Goal: Navigation & Orientation: Find specific page/section

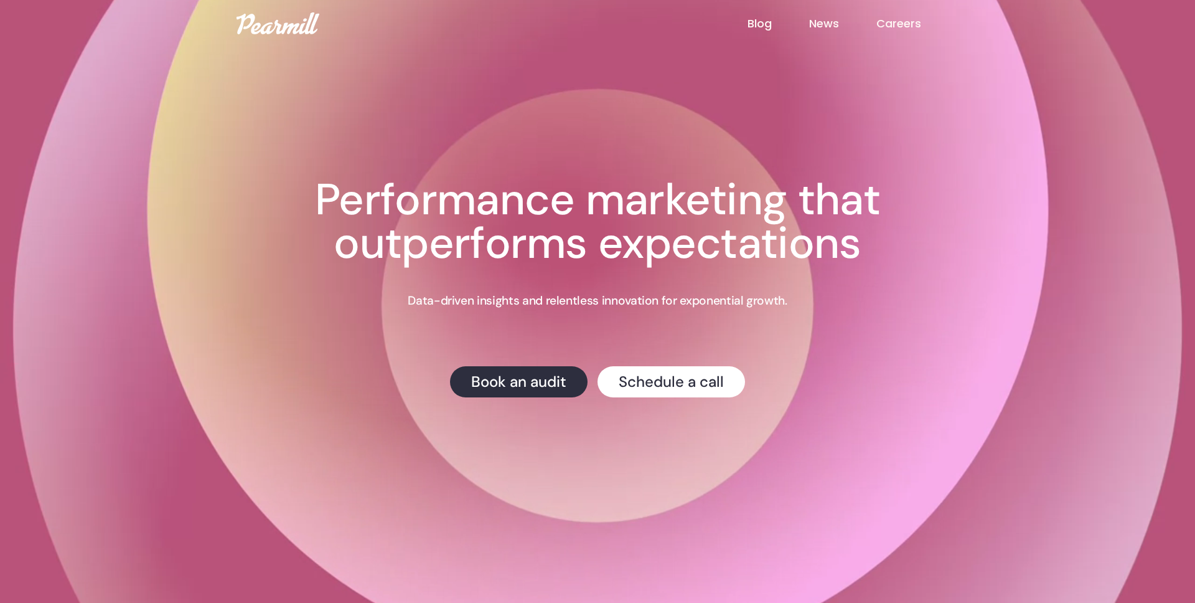
click at [762, 23] on link "Blog" at bounding box center [779, 24] width 62 height 16
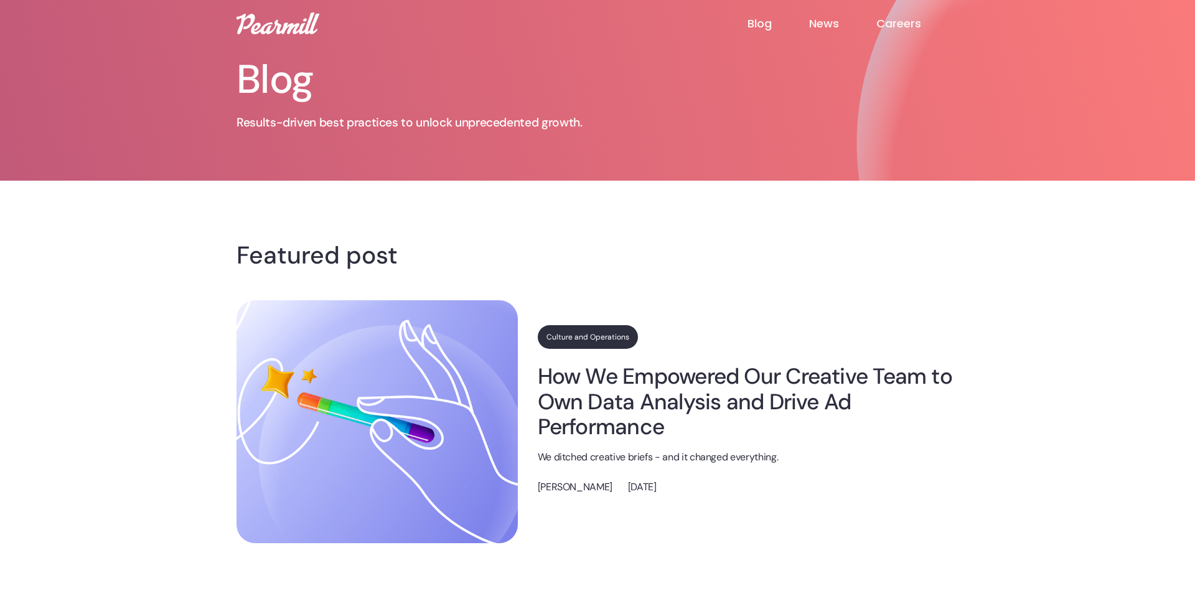
click at [817, 22] on link "News" at bounding box center [842, 23] width 67 height 15
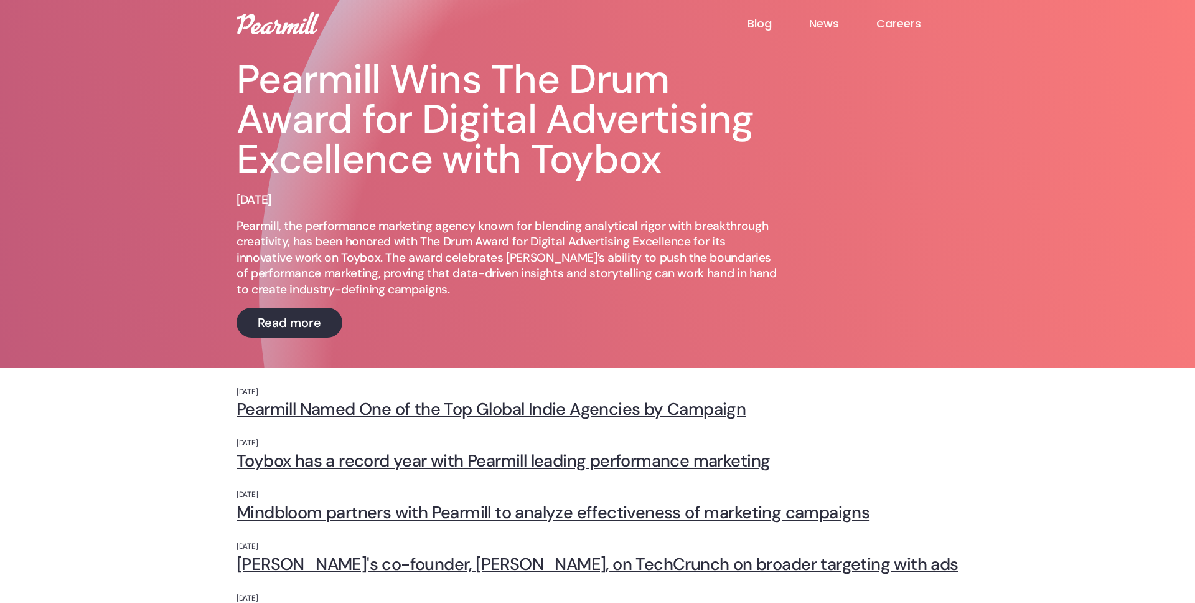
click at [760, 23] on link "Blog" at bounding box center [779, 23] width 62 height 15
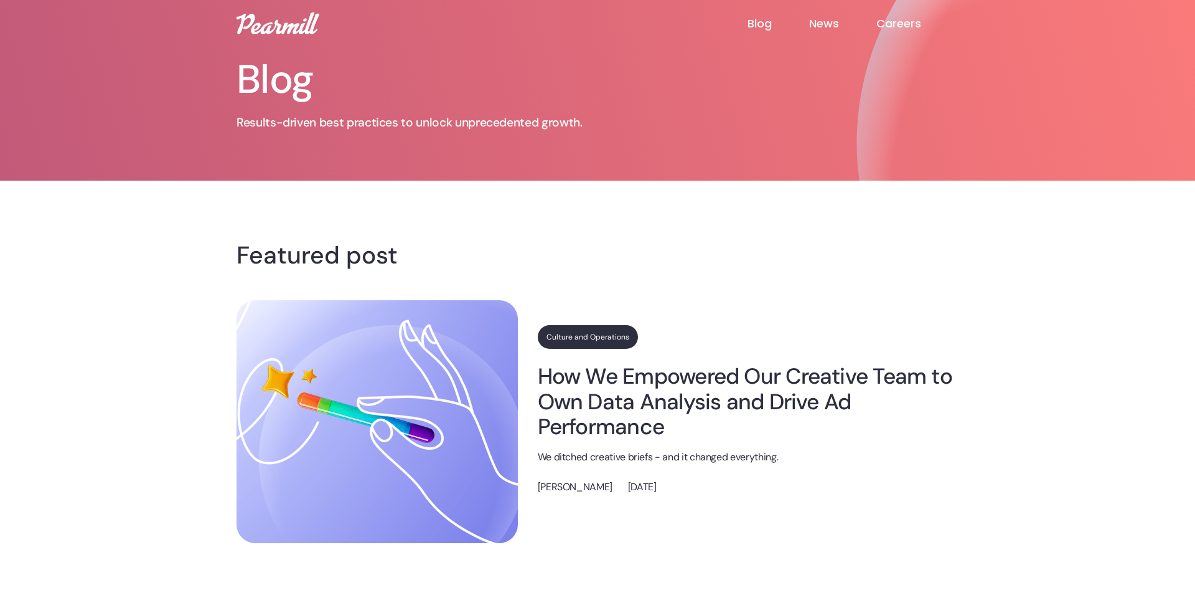
click at [281, 26] on img at bounding box center [278, 23] width 83 height 22
